Goal: Task Accomplishment & Management: Complete application form

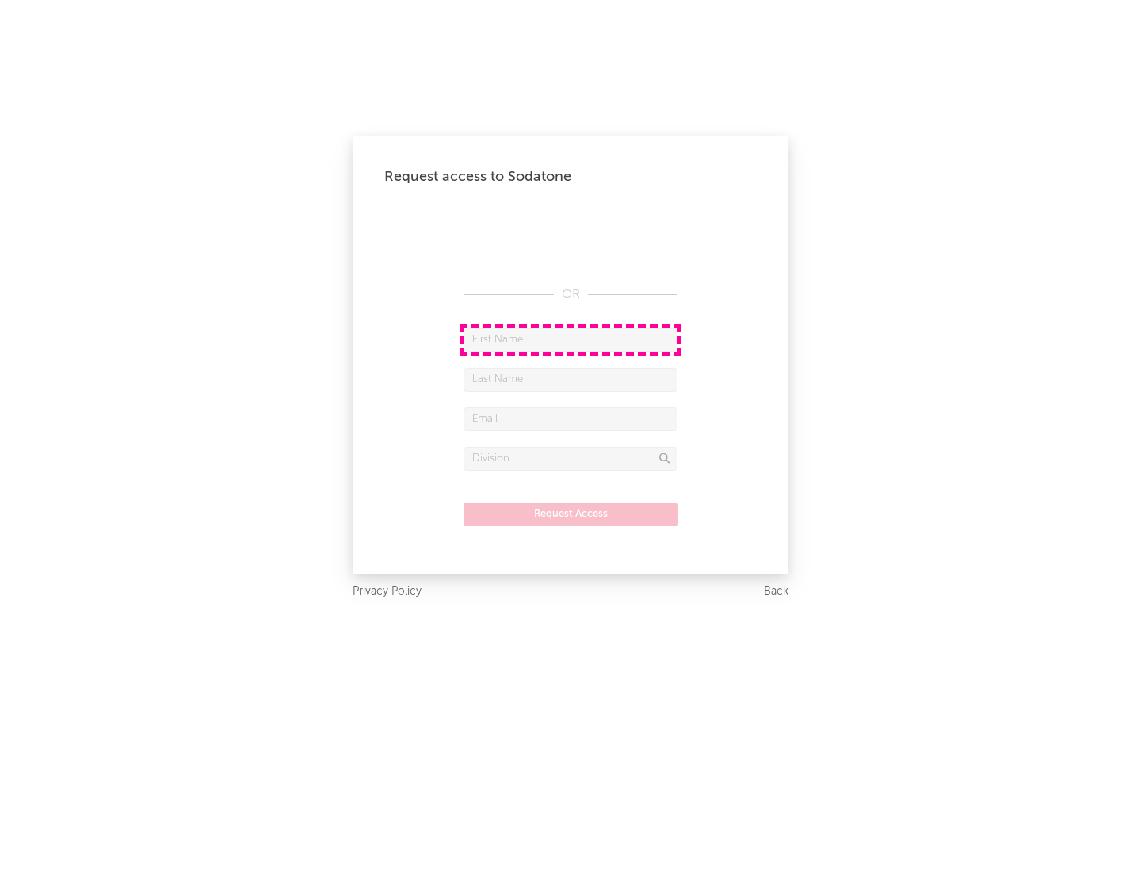
click at [571, 339] on input "text" at bounding box center [571, 340] width 214 height 24
type input "[PERSON_NAME]"
click at [571, 379] on input "text" at bounding box center [571, 380] width 214 height 24
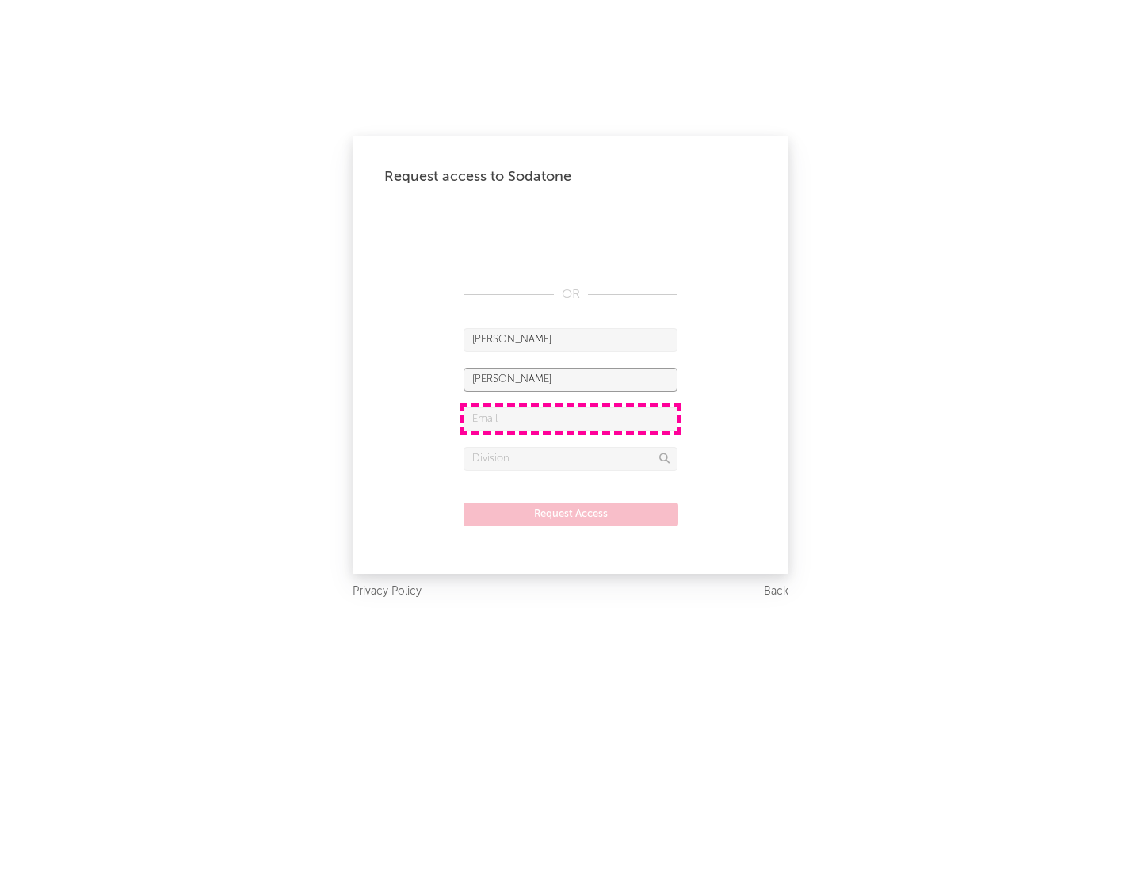
type input "[PERSON_NAME]"
click at [571, 418] on input "text" at bounding box center [571, 419] width 214 height 24
type input "[EMAIL_ADDRESS][DOMAIN_NAME]"
click at [571, 458] on input "text" at bounding box center [571, 459] width 214 height 24
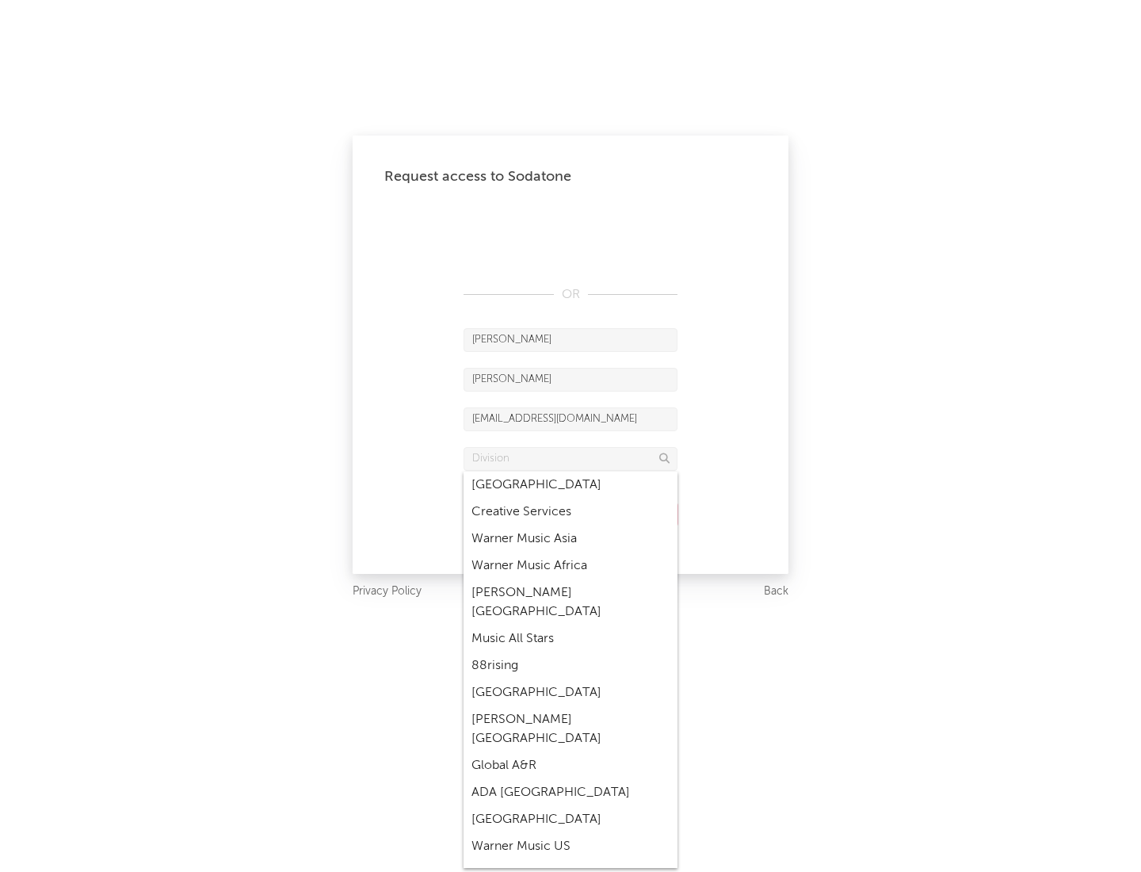
click at [571, 625] on div "Music All Stars" at bounding box center [571, 638] width 214 height 27
type input "Music All Stars"
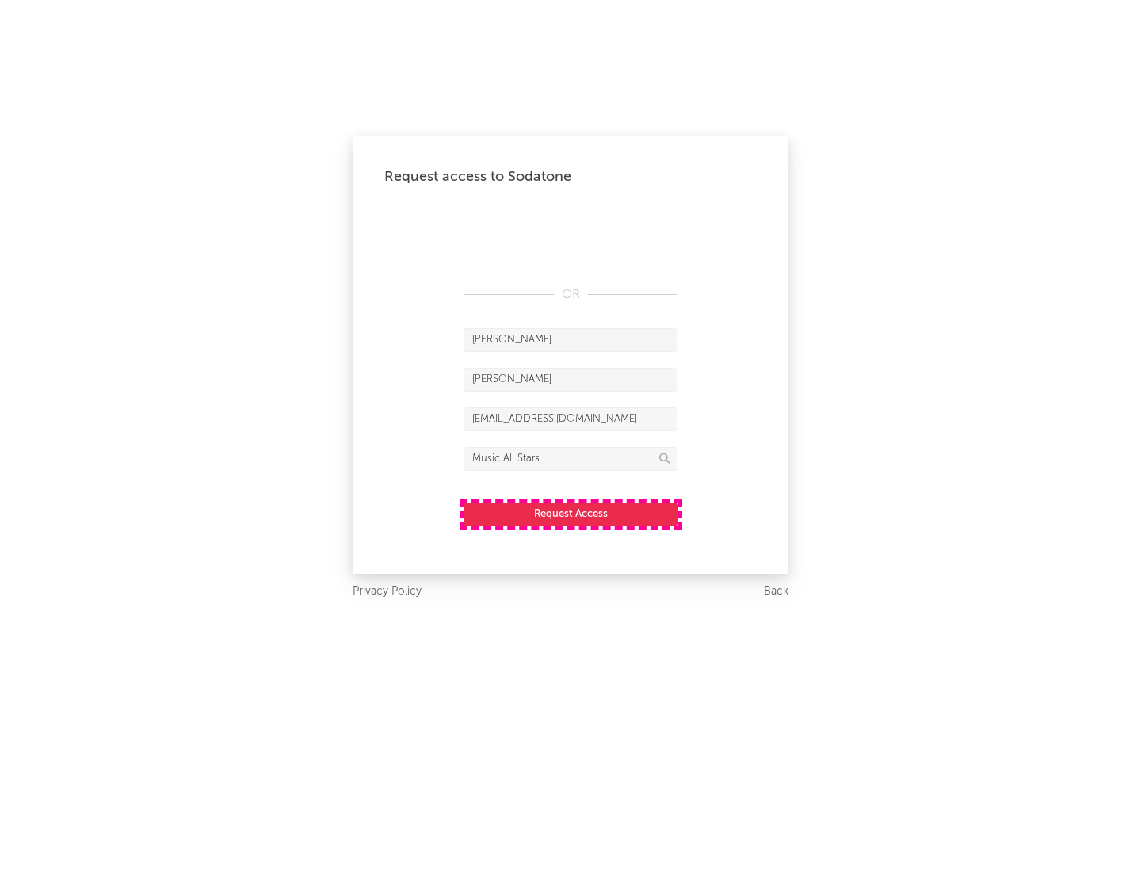
click at [571, 514] on button "Request Access" at bounding box center [571, 514] width 215 height 24
